Goal: Task Accomplishment & Management: Manage account settings

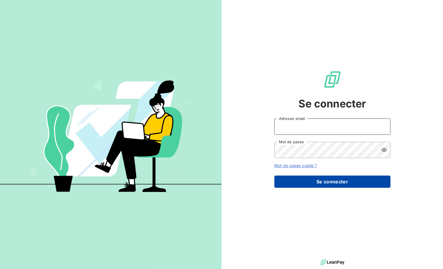
type input "[EMAIL_ADDRESS][DOMAIN_NAME]"
drag, startPoint x: 337, startPoint y: 184, endPoint x: 326, endPoint y: 178, distance: 12.7
click at [337, 183] on button "Se connecter" at bounding box center [333, 181] width 116 height 12
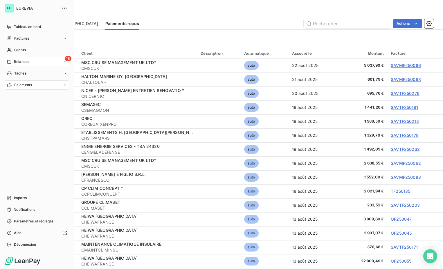
click at [22, 59] on span "Relances" at bounding box center [21, 61] width 15 height 5
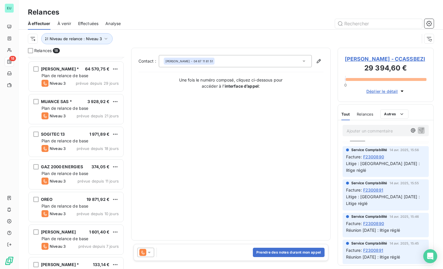
scroll to position [233, 0]
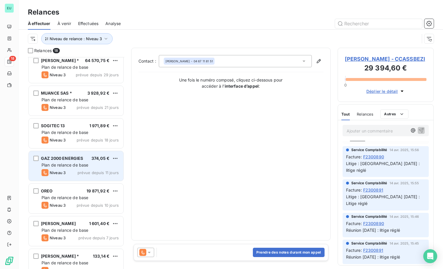
click at [76, 162] on div "Plan de relance de base" at bounding box center [80, 165] width 77 height 6
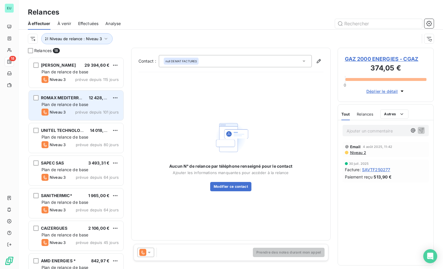
click at [71, 104] on span "Plan de relance de base" at bounding box center [65, 104] width 47 height 5
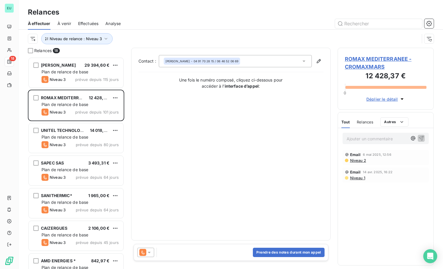
click at [387, 57] on span "ROMAX MEDITERRANEE - CROMAXMARS" at bounding box center [386, 63] width 82 height 16
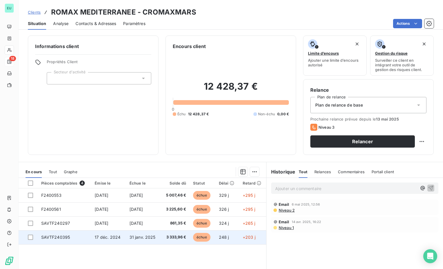
click at [52, 234] on td "SAVTF240395" at bounding box center [65, 237] width 54 height 14
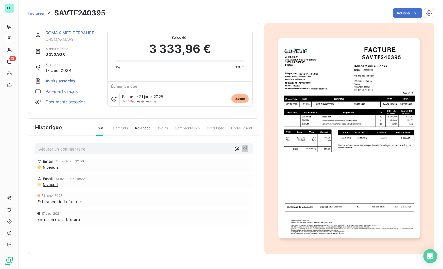
click at [136, 126] on div "Tout Paiements Relances Avoirs Commentaires Creditsafe Portail client" at bounding box center [171, 130] width 164 height 10
click at [139, 129] on span "Relances" at bounding box center [142, 130] width 15 height 10
click at [139, 128] on span "Relances" at bounding box center [142, 130] width 15 height 10
click at [138, 127] on span "Relances" at bounding box center [142, 130] width 15 height 10
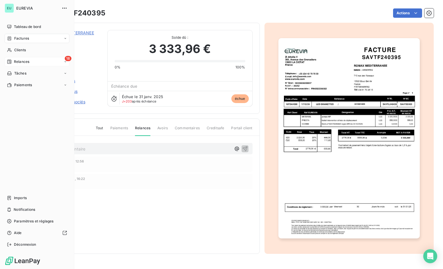
click at [10, 63] on icon at bounding box center [9, 62] width 4 height 4
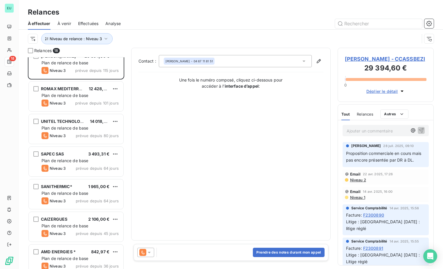
scroll to position [0, 0]
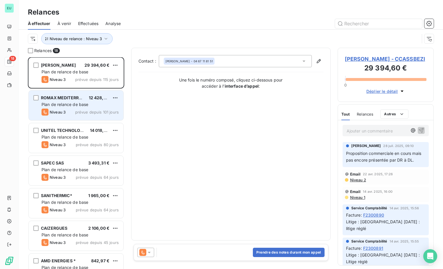
click at [68, 104] on span "Plan de relance de base" at bounding box center [65, 104] width 47 height 5
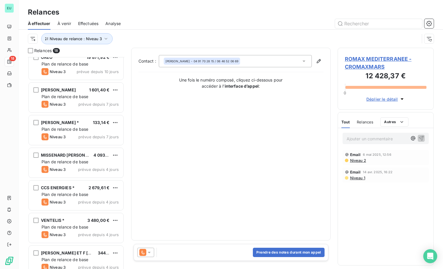
scroll to position [375, 0]
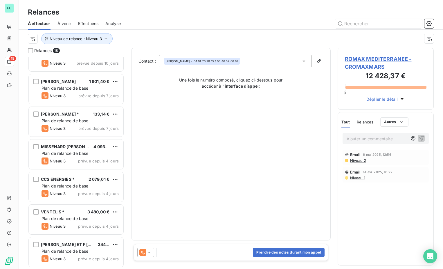
click at [79, 22] on span "Effectuées" at bounding box center [88, 24] width 21 height 6
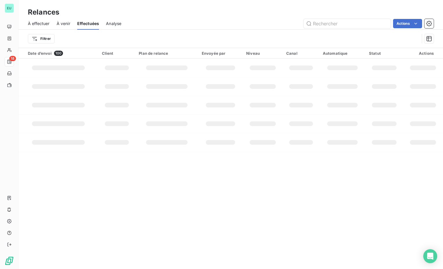
click at [42, 26] on div "À effectuer" at bounding box center [39, 23] width 22 height 12
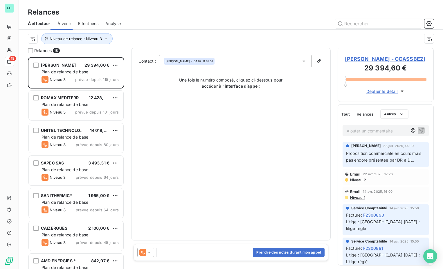
scroll to position [207, 92]
click at [68, 24] on span "À venir" at bounding box center [65, 24] width 14 height 6
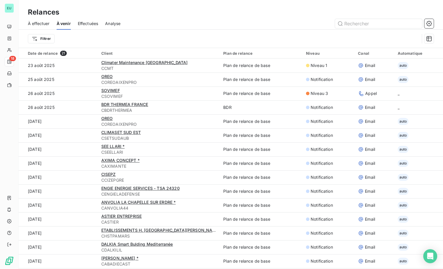
click at [88, 24] on span "Effectuées" at bounding box center [88, 24] width 21 height 6
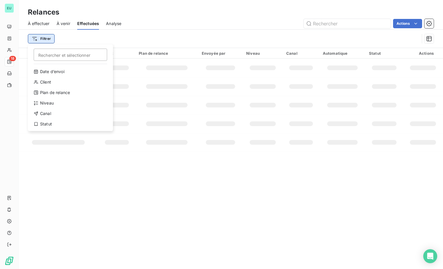
click at [40, 39] on html "EU 18 Relances À effectuer À venir Effectuées Analyse Actions Filtrer Recherche…" at bounding box center [221, 134] width 443 height 269
click at [48, 105] on div "Niveau" at bounding box center [70, 102] width 80 height 9
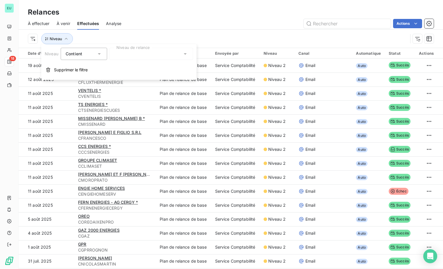
click at [99, 53] on icon at bounding box center [99, 53] width 3 height 1
click at [99, 53] on icon at bounding box center [99, 54] width 6 height 6
click at [185, 54] on icon at bounding box center [185, 53] width 3 height 1
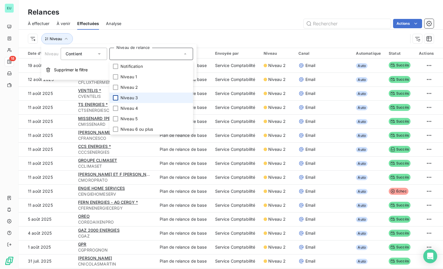
click at [115, 99] on div at bounding box center [115, 97] width 5 height 5
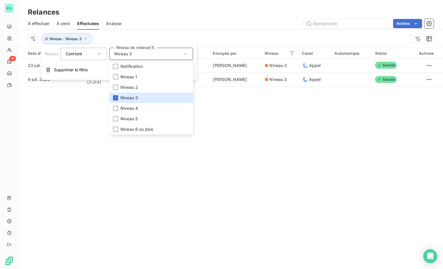
click at [262, 22] on div "Actions" at bounding box center [281, 23] width 306 height 9
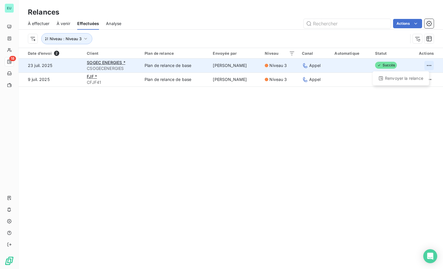
click at [424, 65] on html "EU 18 Relances À effectuer À venir Effectuées Analyse Actions Niveau : Niveau 3…" at bounding box center [221, 134] width 443 height 269
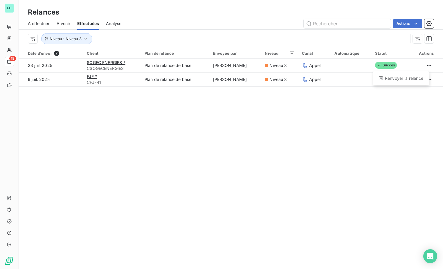
click at [111, 64] on html "EU 18 Relances À effectuer À venir Effectuées Analyse Actions Niveau : Niveau 3…" at bounding box center [221, 134] width 443 height 269
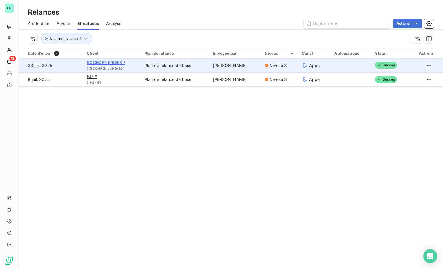
click at [111, 64] on span "SOGEC ENERGIES *" at bounding box center [106, 62] width 38 height 5
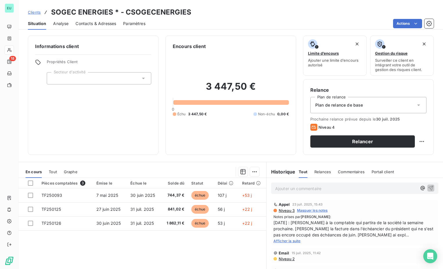
click at [295, 242] on span "Afficher la suite" at bounding box center [287, 240] width 27 height 4
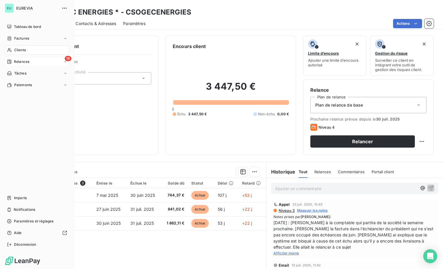
click at [21, 60] on span "Relances" at bounding box center [21, 61] width 15 height 5
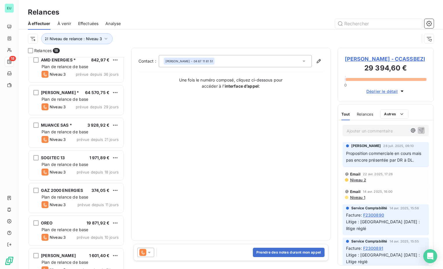
scroll to position [204, 0]
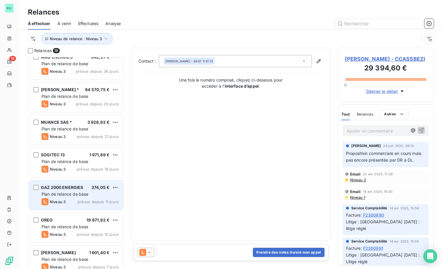
click at [77, 191] on div "Plan de relance de base" at bounding box center [80, 194] width 77 height 6
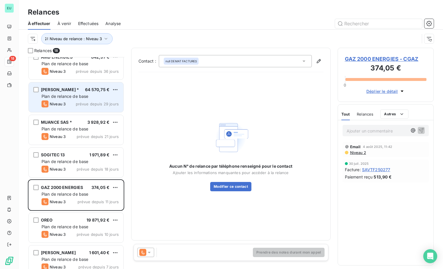
click at [79, 92] on div "ABADIE CHAUFFAGE *" at bounding box center [60, 90] width 38 height 6
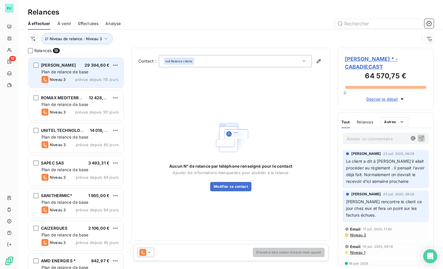
click at [78, 77] on span "prévue depuis 115 jours" at bounding box center [97, 79] width 44 height 5
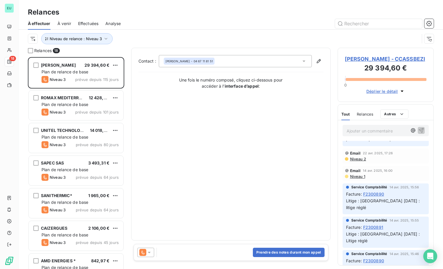
scroll to position [65, 0]
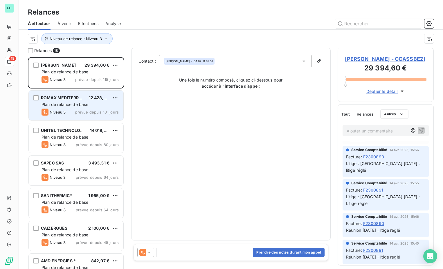
click at [79, 116] on div "ROMAX MEDITERRANEE 12 428,37 € Plan de relance de base Niveau 3 prévue depuis 1…" at bounding box center [76, 105] width 95 height 30
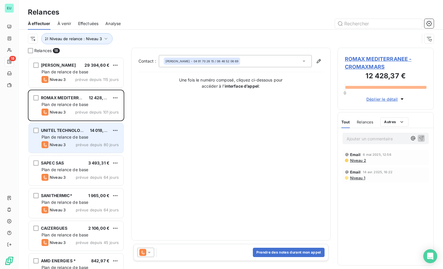
click at [78, 130] on span "UNITEL TECHNOLOGIES *" at bounding box center [67, 130] width 52 height 5
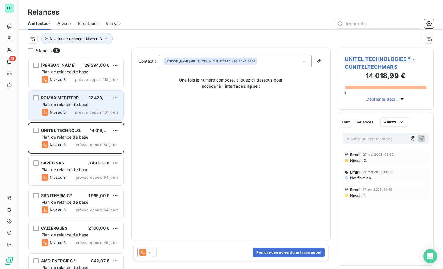
click at [69, 99] on span "ROMAX MEDITERRANEE" at bounding box center [65, 97] width 49 height 5
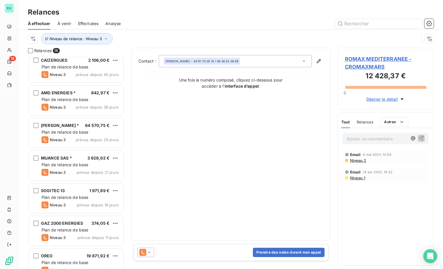
scroll to position [175, 0]
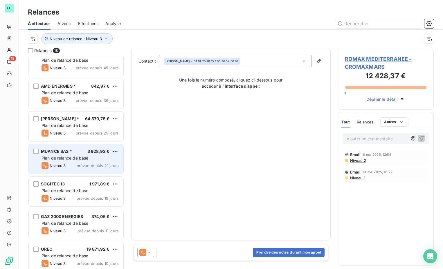
click at [74, 160] on div "Plan de relance de base" at bounding box center [80, 158] width 77 height 6
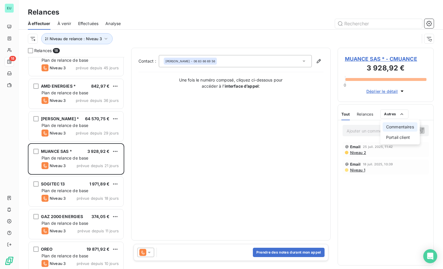
click at [400, 129] on div "Commentaires" at bounding box center [400, 126] width 35 height 9
click at [273, 12] on html "EU 18 Relances À effectuer À venir Effectuées Analyse Niveau de relance : Nivea…" at bounding box center [221, 134] width 443 height 269
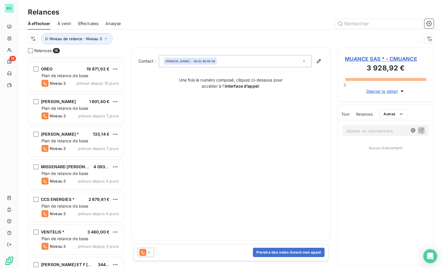
scroll to position [375, 0]
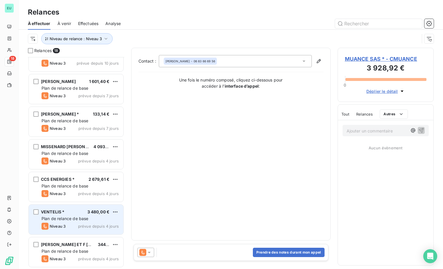
click at [76, 217] on span "Plan de relance de base" at bounding box center [65, 218] width 47 height 5
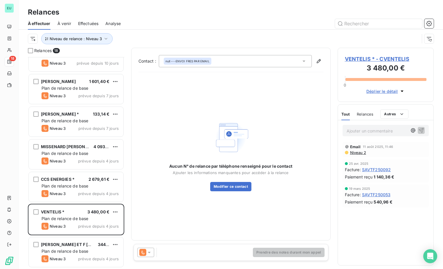
click at [359, 132] on p "Ajouter un commentaire ﻿" at bounding box center [377, 130] width 61 height 7
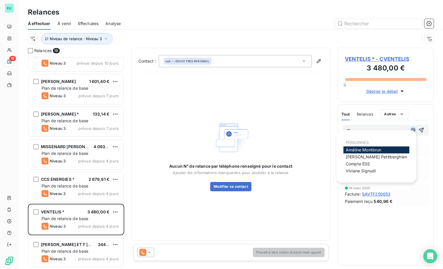
click at [413, 131] on icon "button" at bounding box center [414, 130] width 4 height 4
click at [376, 217] on div "@ Email 11 août 2025, 11:46 Niveau 2 25 avr. 2025 Facture : SAVTF250092 Paiemen…" at bounding box center [386, 192] width 96 height 145
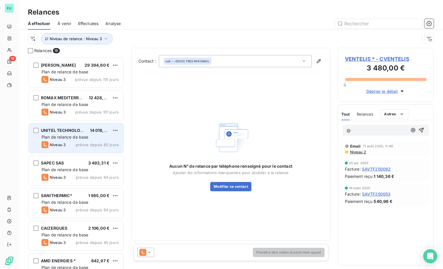
click at [71, 141] on div "Niveau 3 prévue depuis 80 jours" at bounding box center [80, 144] width 77 height 7
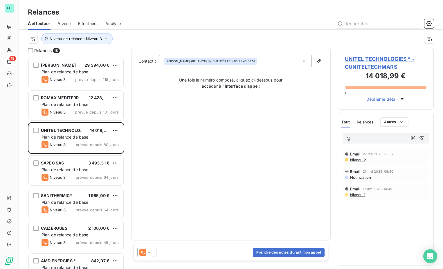
click at [402, 100] on icon "button" at bounding box center [403, 99] width 6 height 6
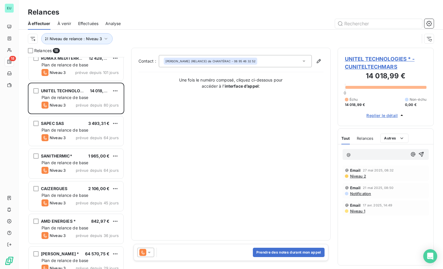
scroll to position [87, 0]
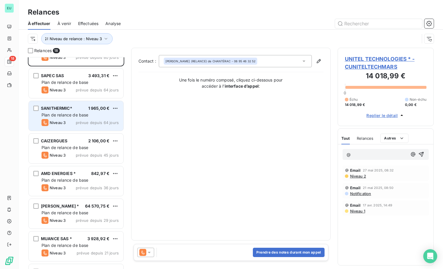
click at [76, 117] on span "Plan de relance de base" at bounding box center [65, 114] width 47 height 5
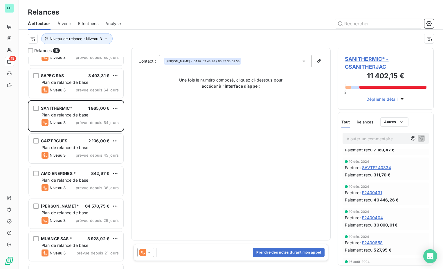
scroll to position [94, 0]
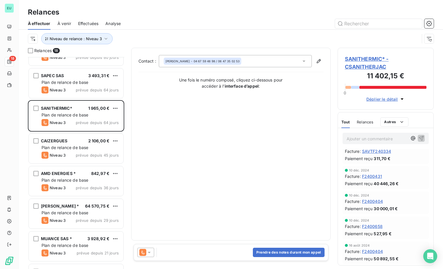
click at [376, 151] on span "SAVTF240334" at bounding box center [376, 151] width 29 height 6
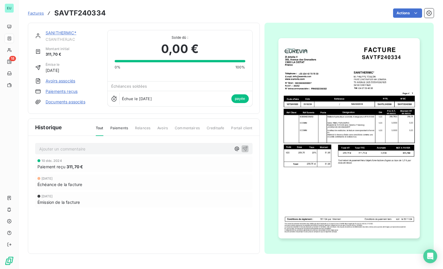
click at [40, 15] on link "Factures" at bounding box center [36, 13] width 16 height 6
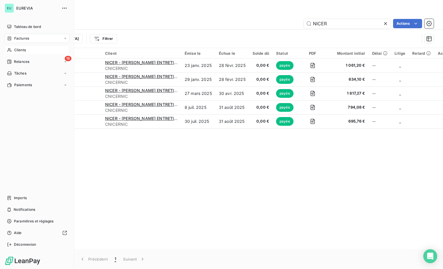
click at [20, 53] on div "Clients" at bounding box center [37, 49] width 65 height 9
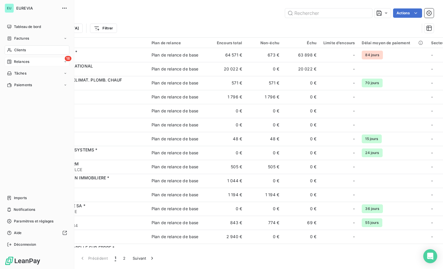
click at [18, 62] on span "Relances" at bounding box center [21, 61] width 15 height 5
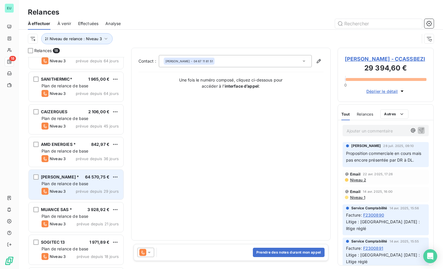
scroll to position [233, 0]
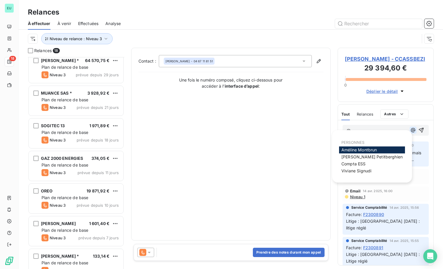
click at [411, 130] on icon "button" at bounding box center [414, 130] width 6 height 6
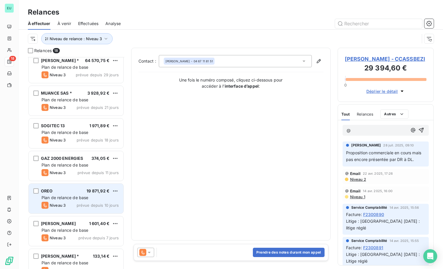
click at [73, 187] on div "OREO 19 871,92 € Plan de relance de base Niveau 3 prévue depuis 10 jours" at bounding box center [76, 198] width 95 height 30
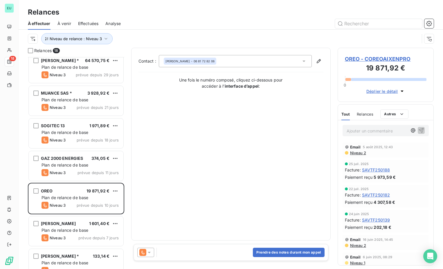
scroll to position [116, 0]
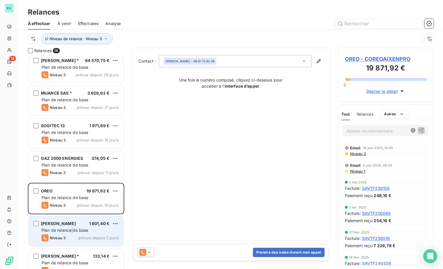
click at [73, 228] on span "Plan de relance de base" at bounding box center [65, 229] width 47 height 5
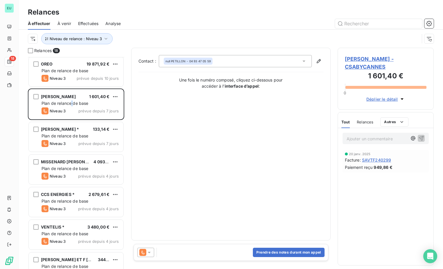
scroll to position [346, 0]
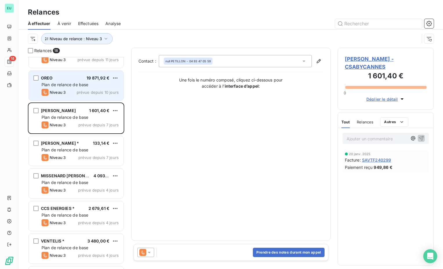
click at [70, 81] on div "OREO 19 871,92 € Plan de relance de base Niveau 3 prévue depuis 10 jours" at bounding box center [76, 86] width 95 height 30
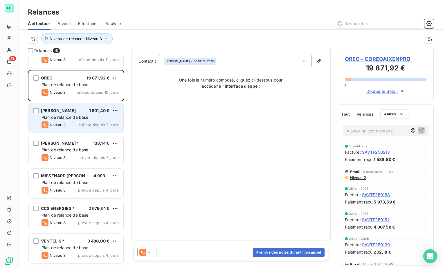
click at [87, 119] on span "Plan de relance de base" at bounding box center [65, 117] width 47 height 5
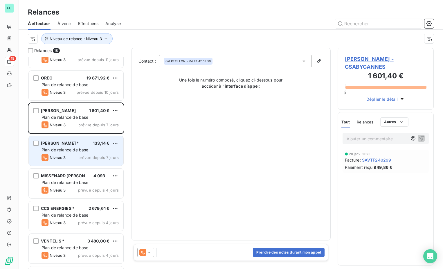
click at [76, 151] on span "Plan de relance de base" at bounding box center [65, 149] width 47 height 5
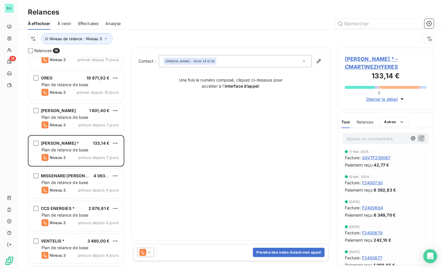
scroll to position [116, 0]
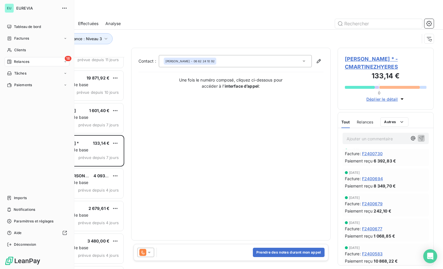
click at [26, 60] on span "Relances" at bounding box center [21, 61] width 15 height 5
click at [38, 70] on div "À effectuer" at bounding box center [41, 73] width 58 height 9
click at [40, 76] on div "À effectuer" at bounding box center [41, 73] width 58 height 9
